Goal: Task Accomplishment & Management: Complete application form

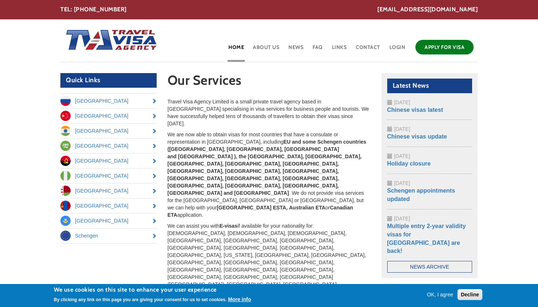
click at [442, 51] on link "Apply for Visa" at bounding box center [444, 47] width 58 height 15
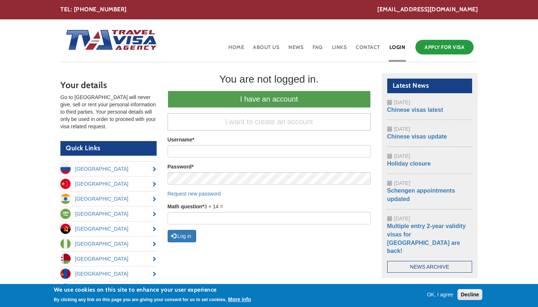
click at [246, 100] on link "I have an account" at bounding box center [269, 99] width 203 height 17
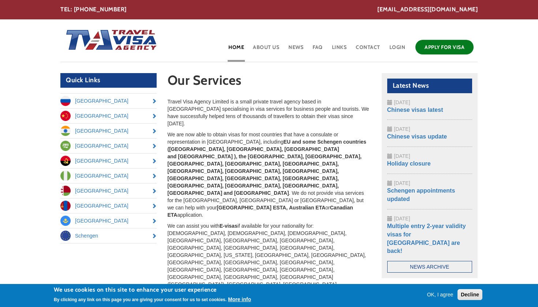
click at [455, 43] on link "Apply for Visa" at bounding box center [444, 47] width 58 height 15
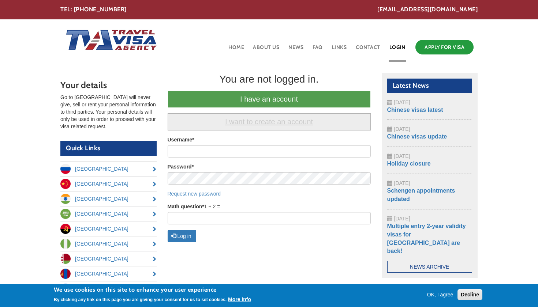
click at [232, 119] on link "I want to create an account" at bounding box center [269, 121] width 203 height 17
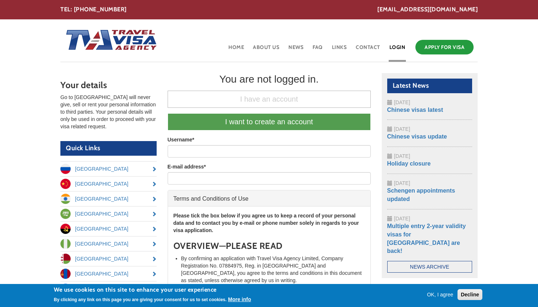
click at [250, 123] on link "I want to create an account" at bounding box center [269, 121] width 203 height 17
click at [434, 297] on button "OK, I agree" at bounding box center [440, 294] width 32 height 7
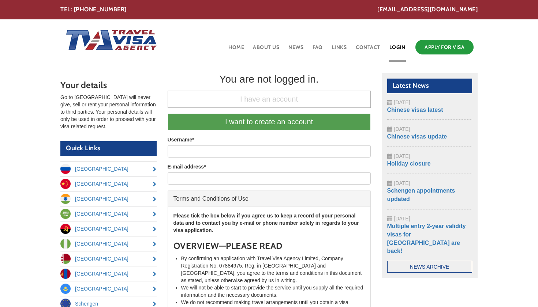
click at [265, 120] on link "I want to create an account" at bounding box center [269, 121] width 203 height 17
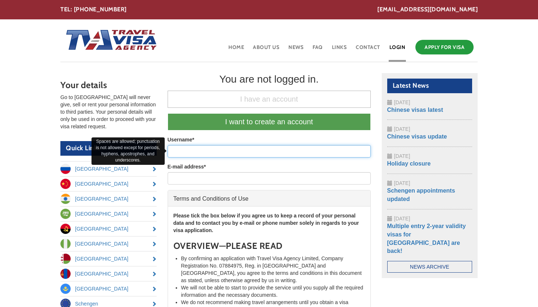
click at [228, 147] on input "Username *" at bounding box center [269, 151] width 203 height 12
type input "Renuthapa"
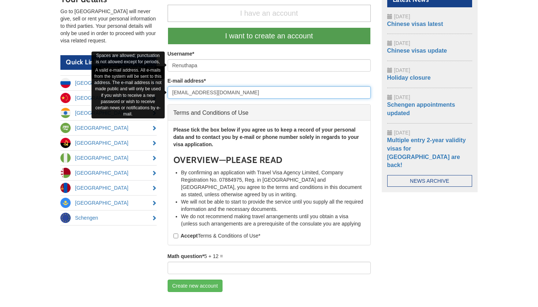
scroll to position [106, 0]
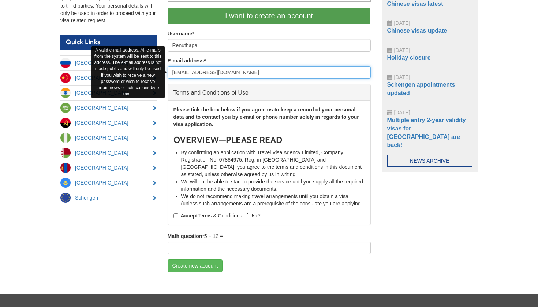
type input "renuthapa5698@gmail.com"
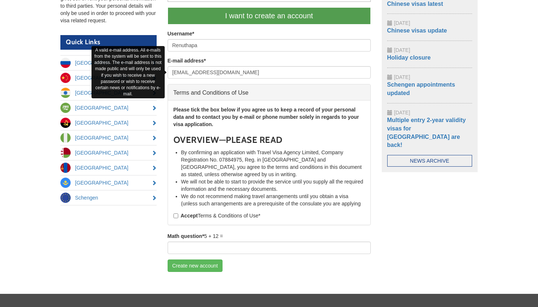
click at [176, 216] on input "Accept Terms & Conditions of Use *" at bounding box center [175, 216] width 5 height 5
checkbox input "true"
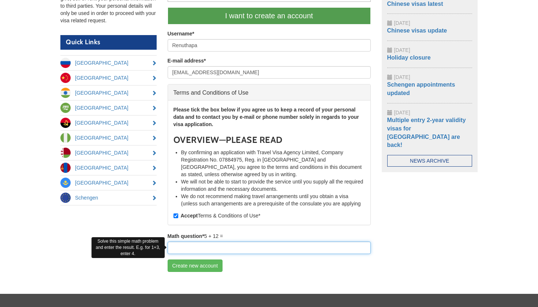
click at [198, 249] on input "Math question *" at bounding box center [269, 248] width 203 height 12
type input "17"
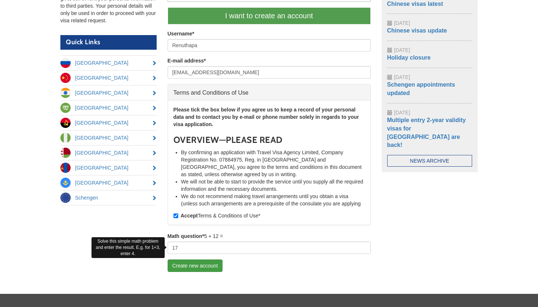
click at [207, 265] on button "Create new account" at bounding box center [195, 266] width 55 height 12
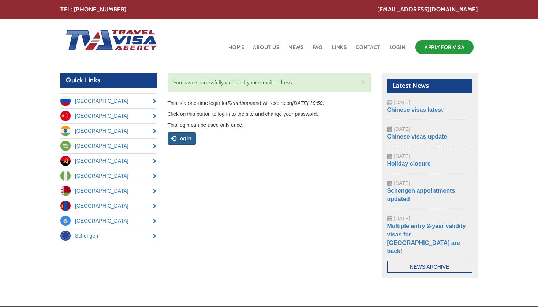
click at [186, 136] on button "Log in" at bounding box center [182, 138] width 29 height 12
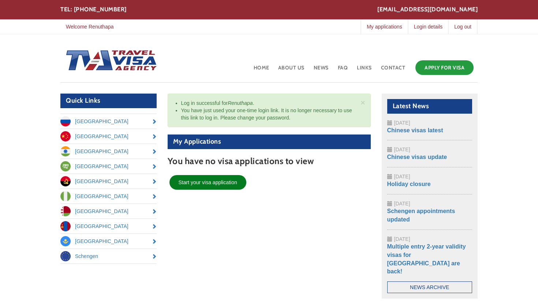
click at [227, 183] on link "Start your visa application" at bounding box center [207, 182] width 77 height 15
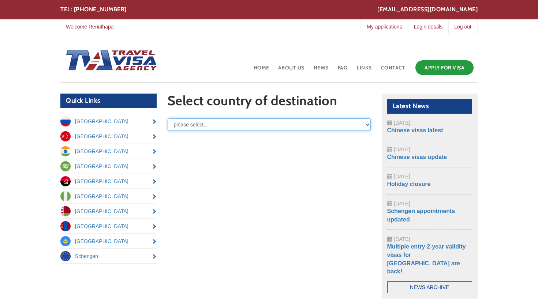
select select "/node/add/basic-visa-application/field_destination/Saudi%20Arabia"
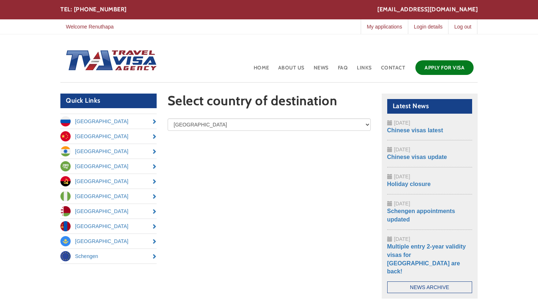
click at [440, 69] on link "Apply for Visa" at bounding box center [444, 67] width 58 height 15
click at [471, 26] on link "Log out" at bounding box center [462, 26] width 29 height 15
